Goal: Transaction & Acquisition: Purchase product/service

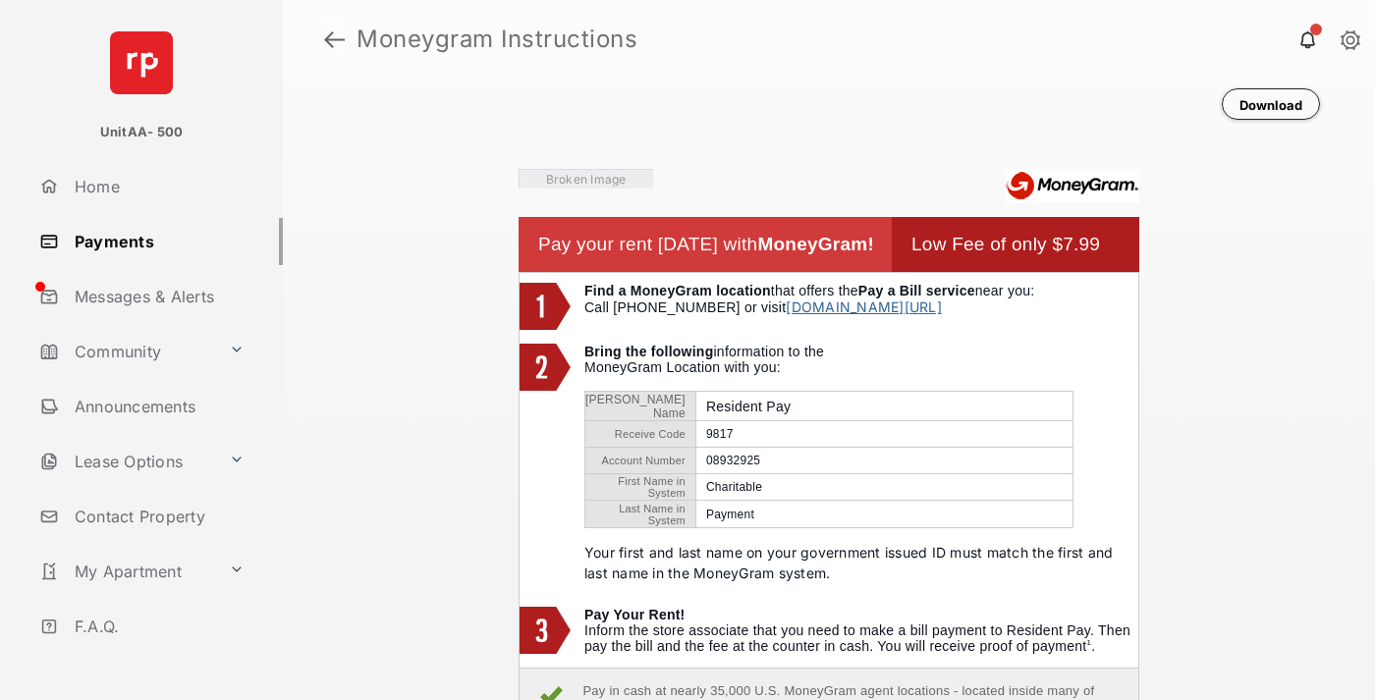
click at [334, 39] on link at bounding box center [334, 39] width 21 height 47
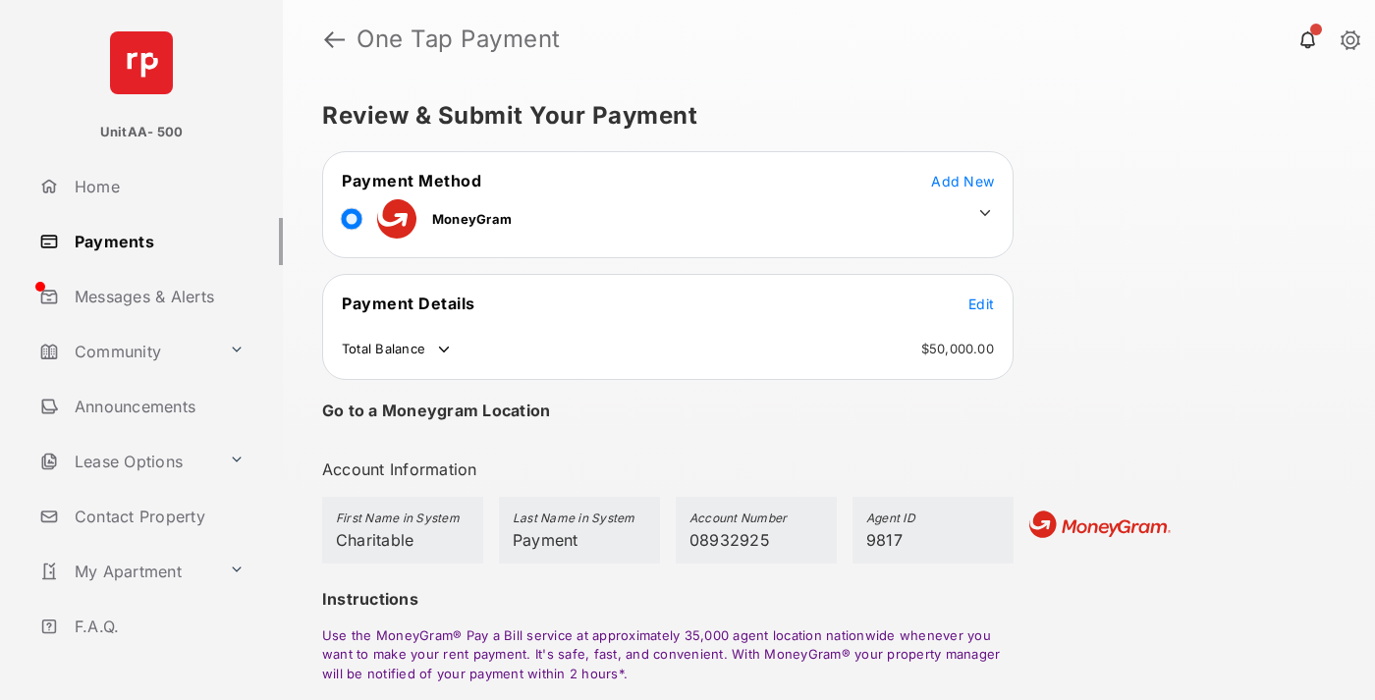
click at [981, 303] on span "Edit" at bounding box center [981, 304] width 26 height 17
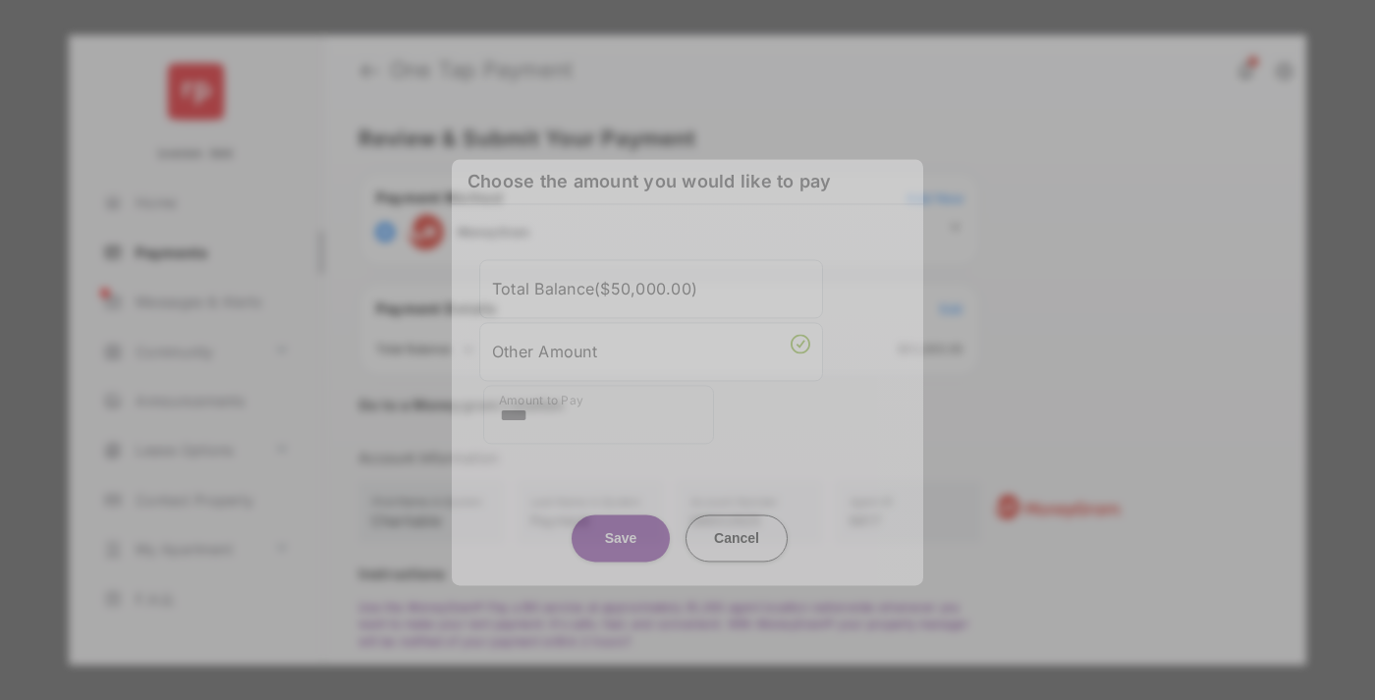
type input "****"
click at [621, 522] on button "Save" at bounding box center [620, 537] width 98 height 47
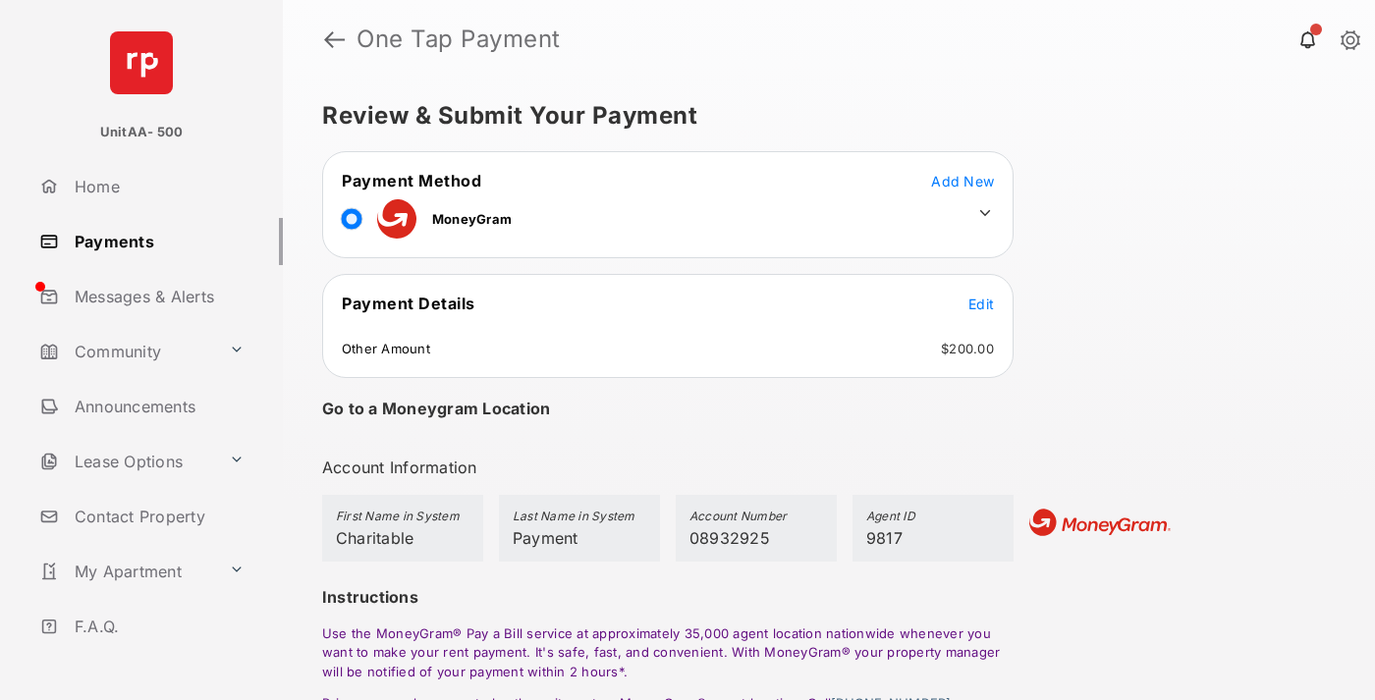
click at [985, 213] on icon at bounding box center [985, 213] width 18 height 18
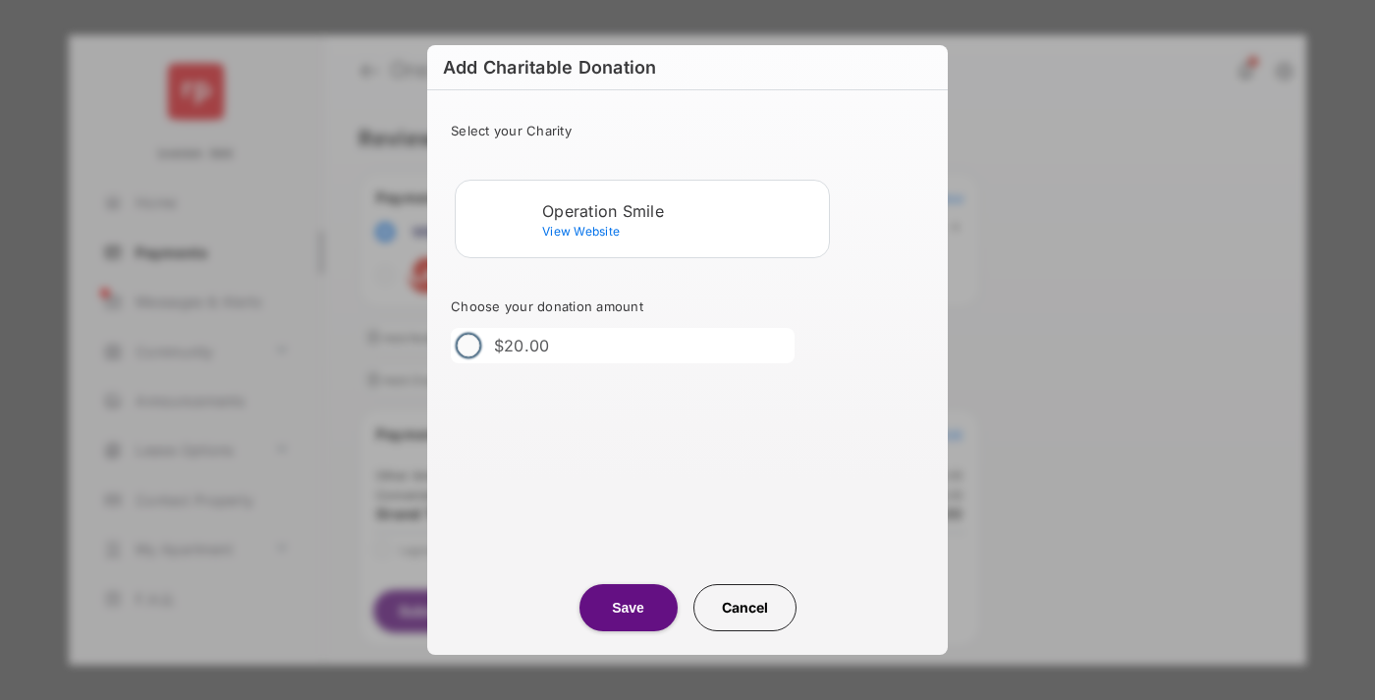
click at [681, 210] on div "Operation Smile" at bounding box center [681, 211] width 279 height 18
click at [627, 608] on button "Save" at bounding box center [628, 607] width 98 height 47
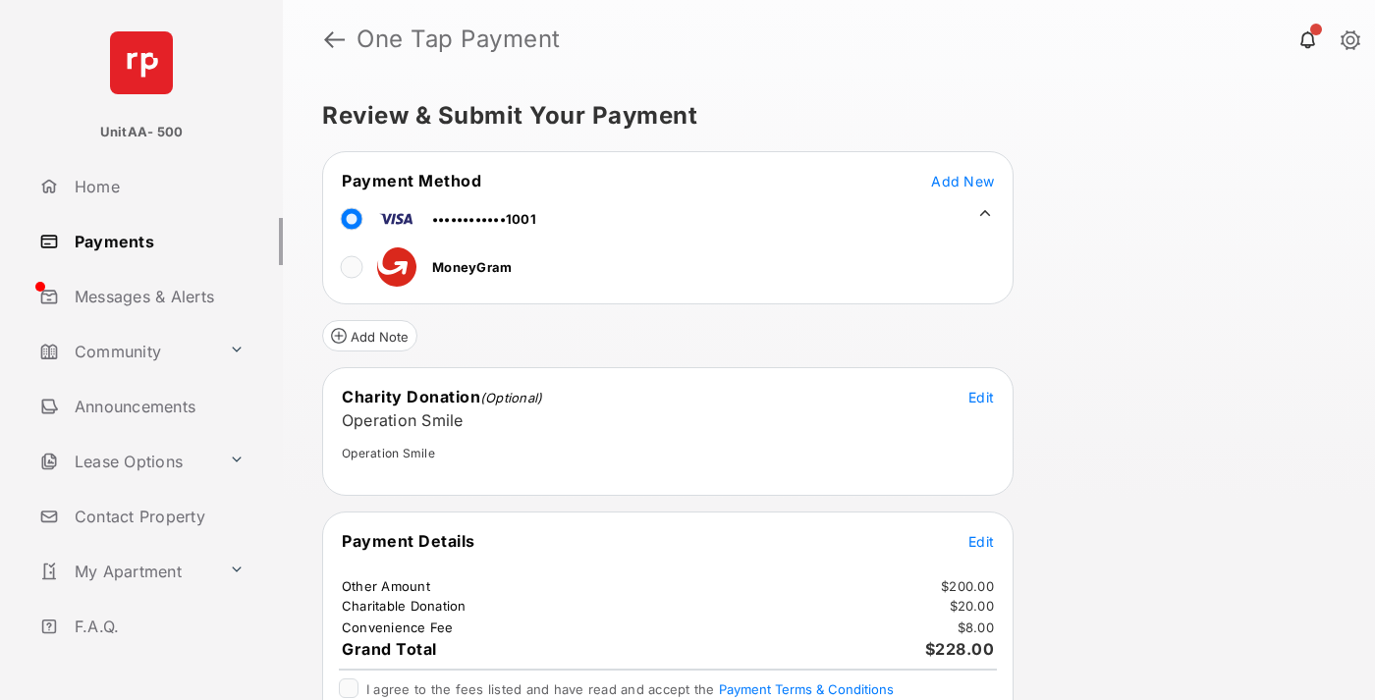
click at [981, 541] on span "Edit" at bounding box center [981, 541] width 26 height 17
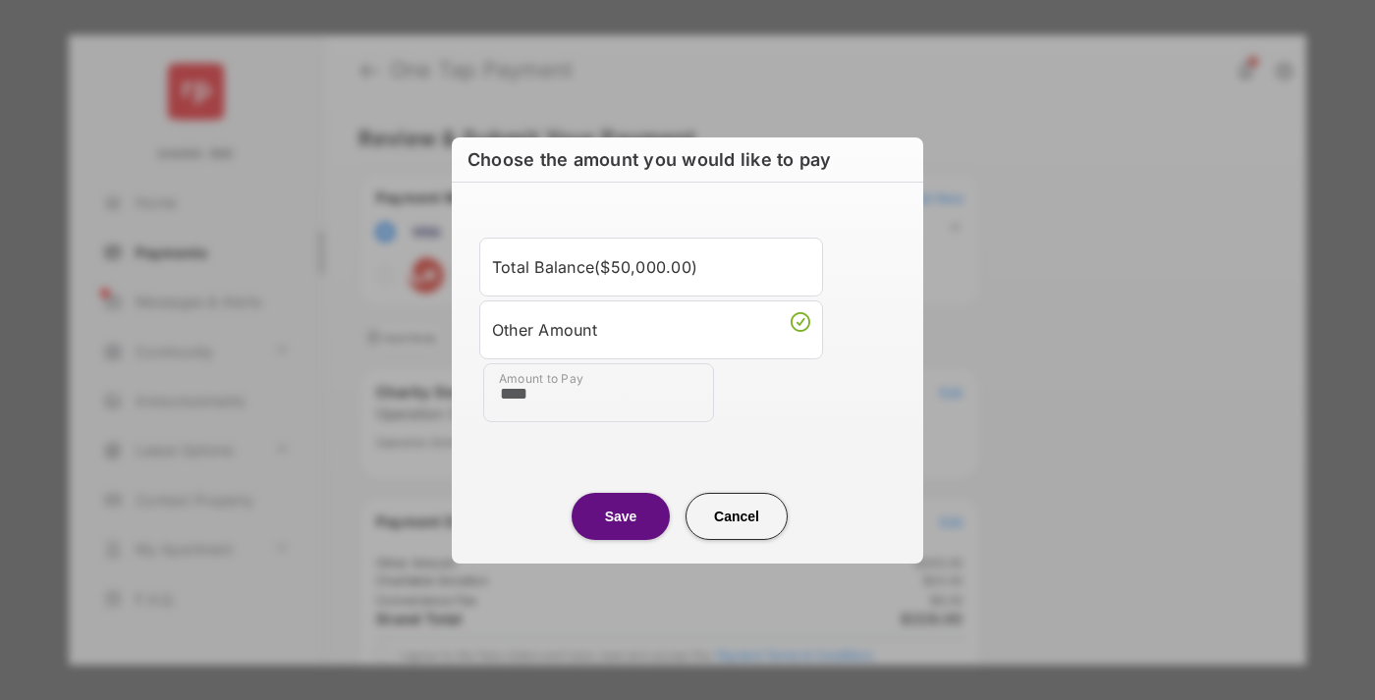
click at [621, 515] on button "Save" at bounding box center [620, 515] width 98 height 47
